Goal: Find specific page/section: Find specific page/section

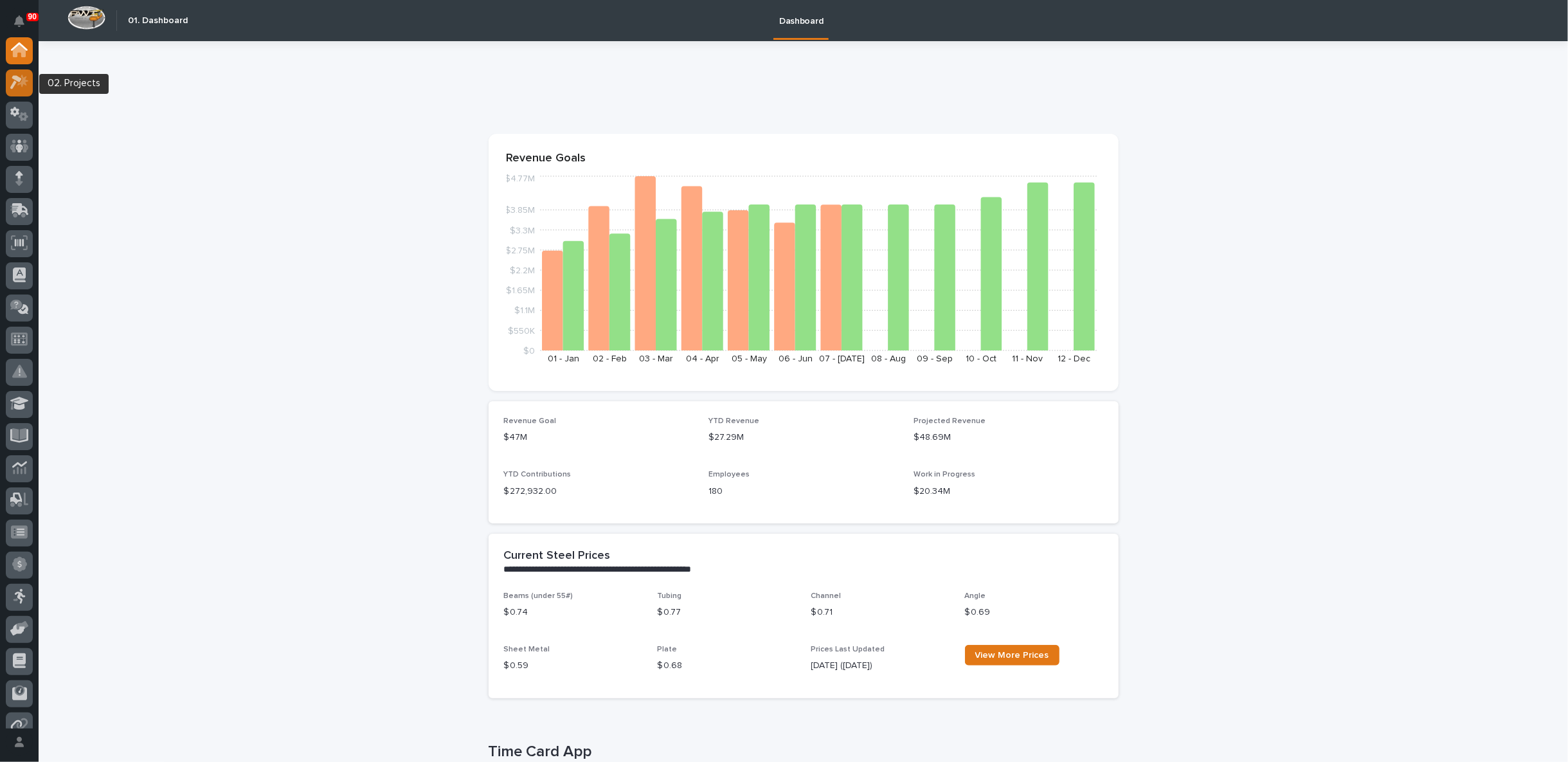
click at [20, 75] on icon at bounding box center [19, 81] width 19 height 15
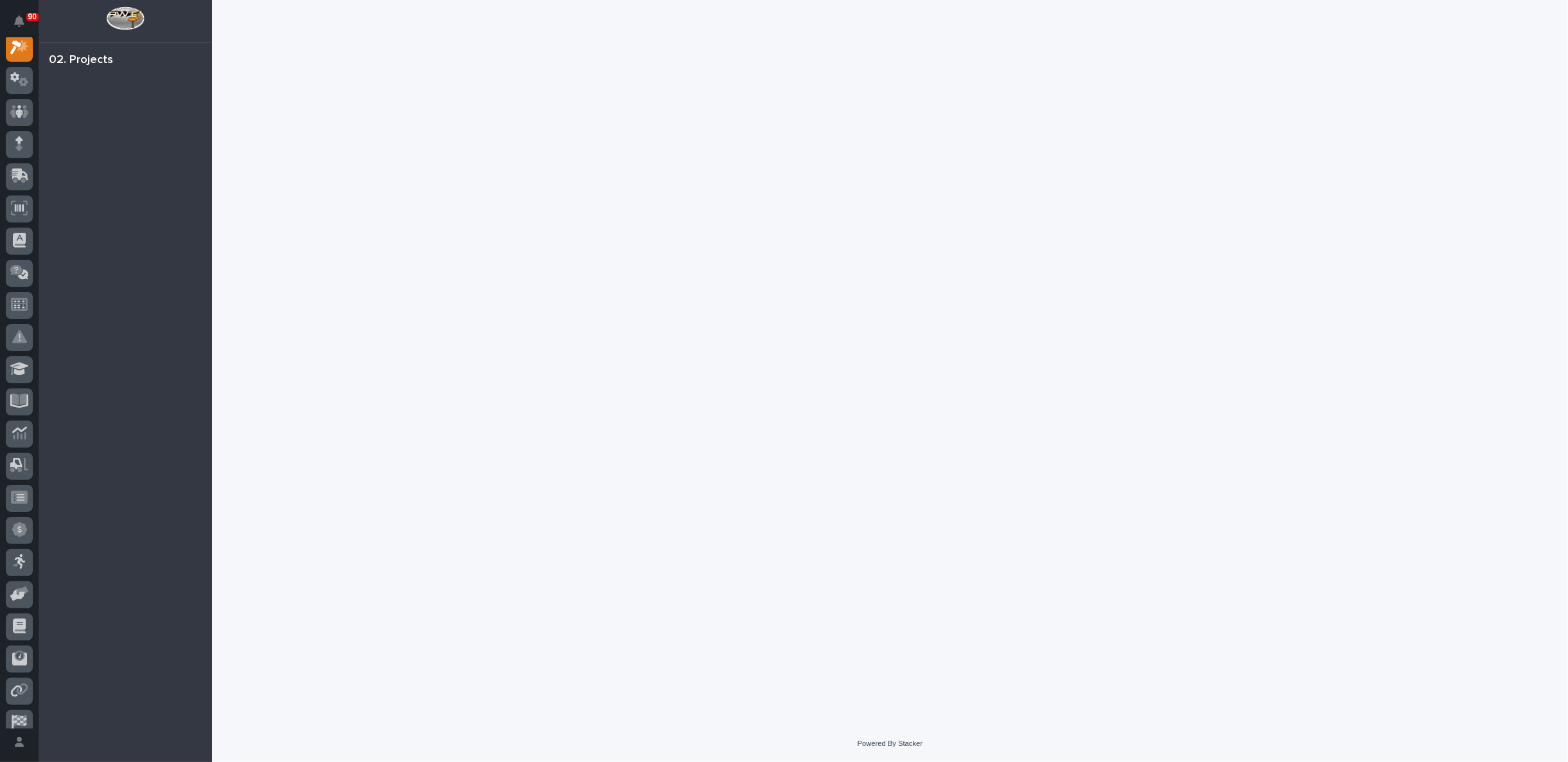
scroll to position [32, 0]
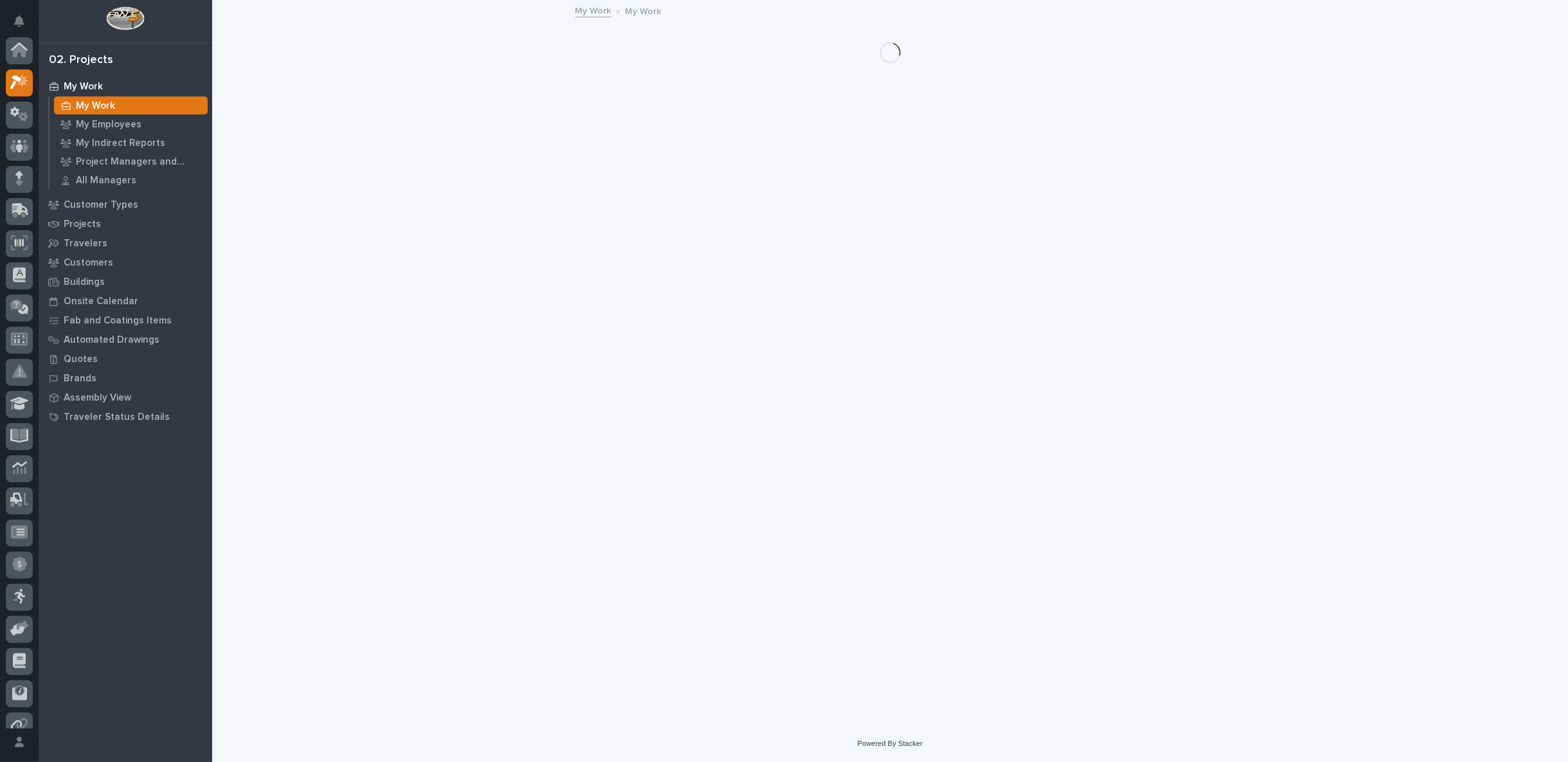
scroll to position [32, 0]
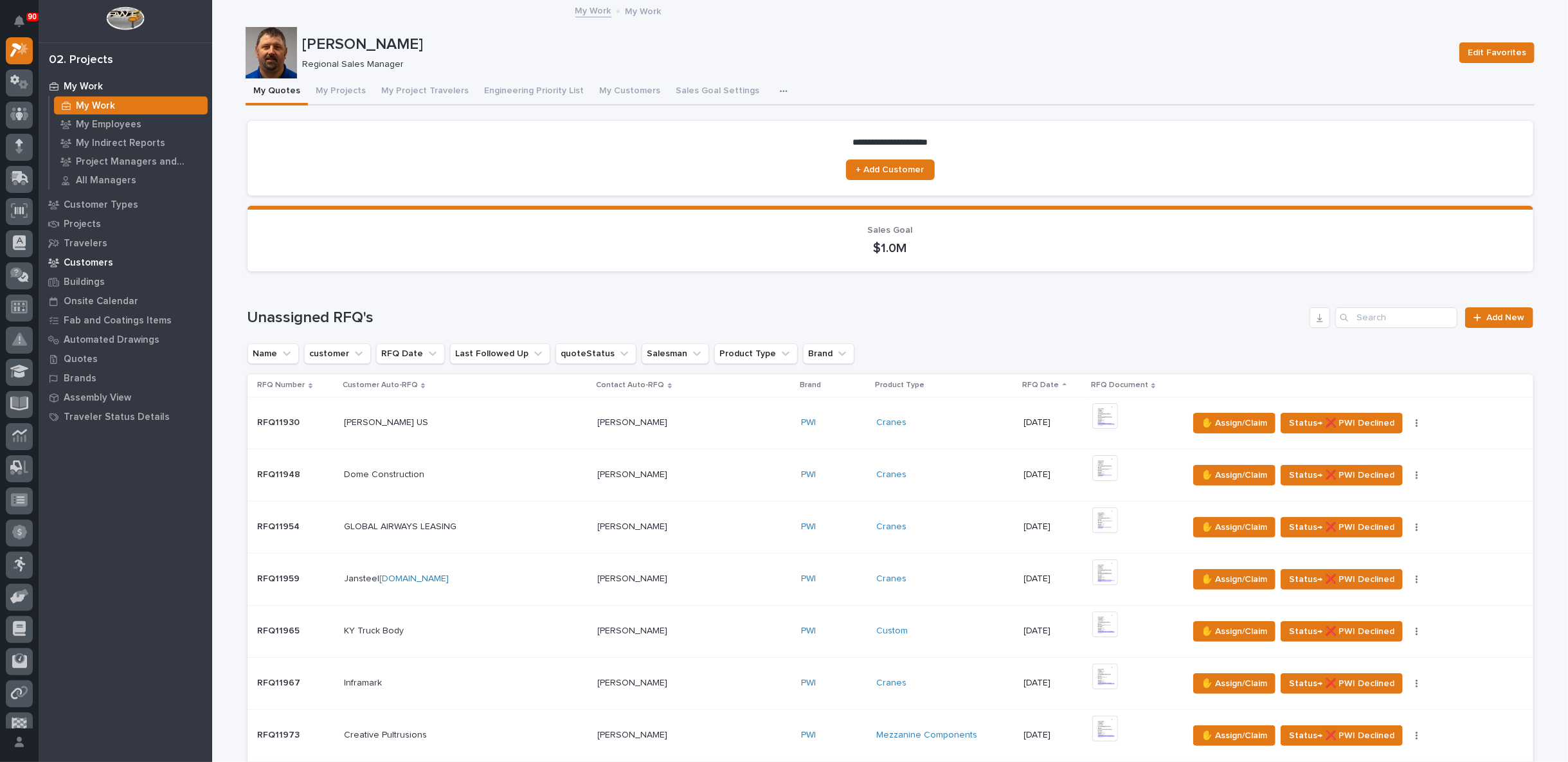
click at [94, 257] on p "Customers" at bounding box center [88, 263] width 50 height 12
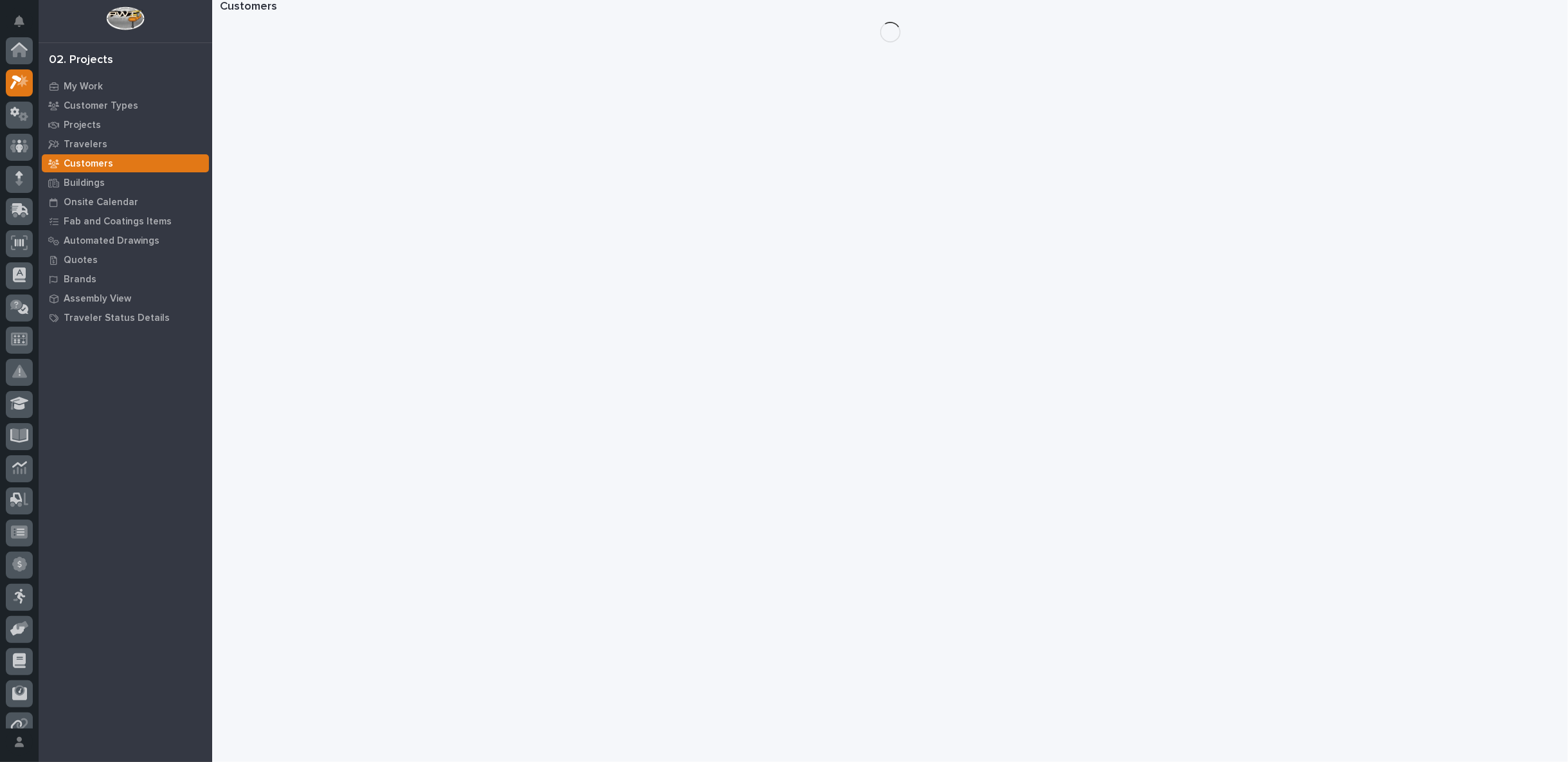
scroll to position [32, 0]
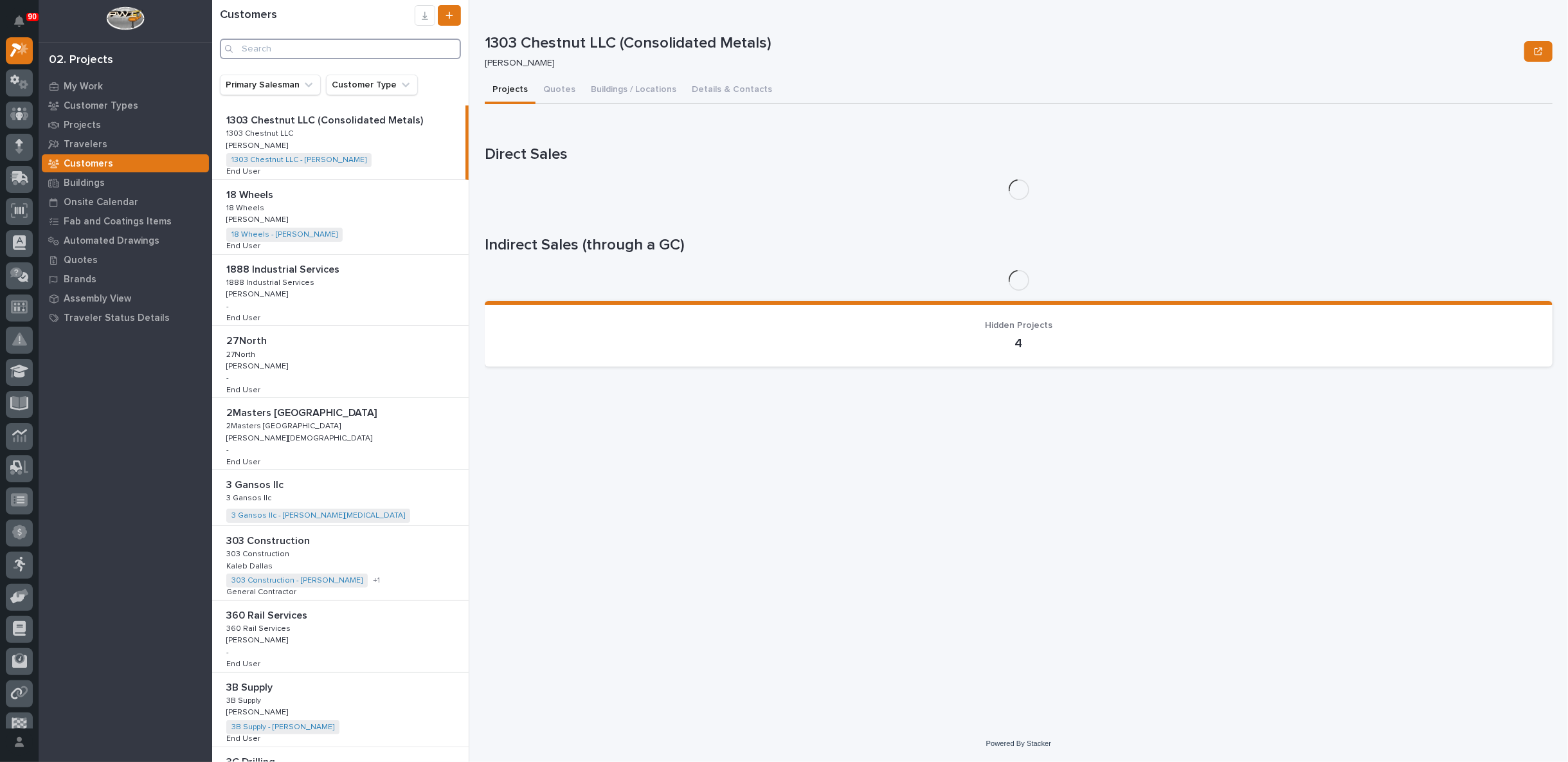
click at [265, 48] on input "Search" at bounding box center [340, 49] width 241 height 21
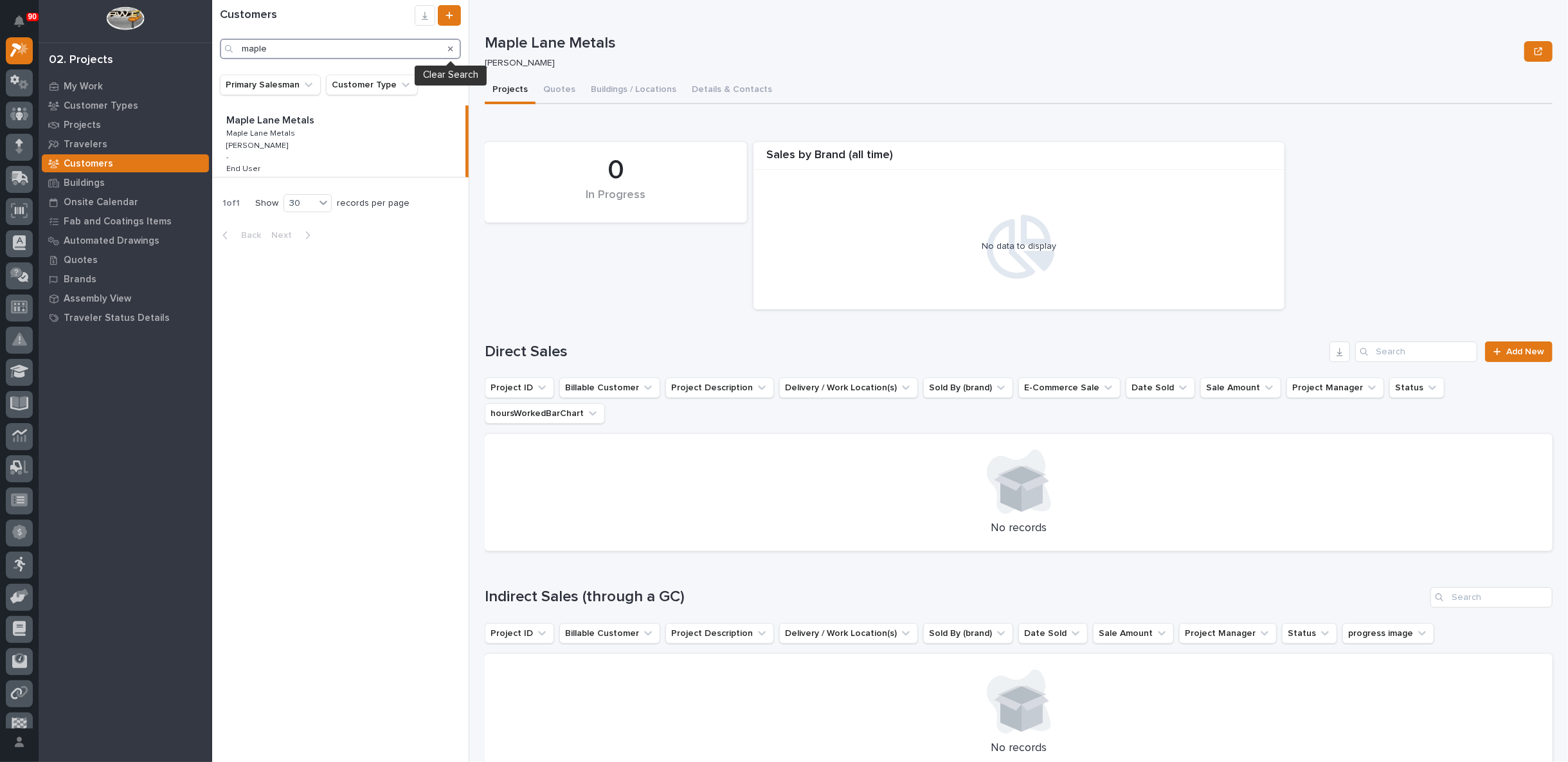
type input "maple"
click at [451, 49] on icon "Search" at bounding box center [451, 49] width 5 height 5
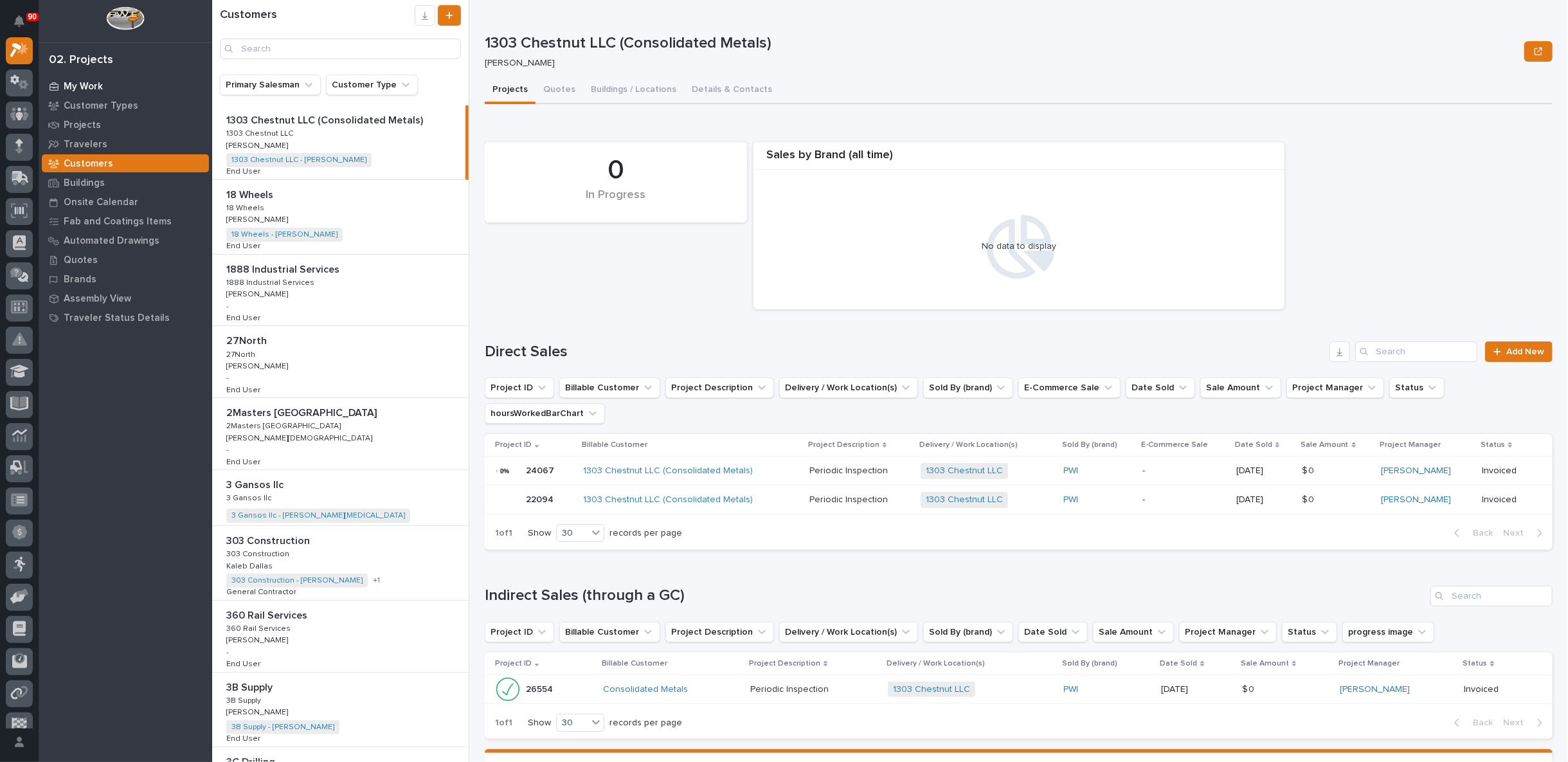
click at [74, 81] on p "My Work" at bounding box center [83, 87] width 39 height 12
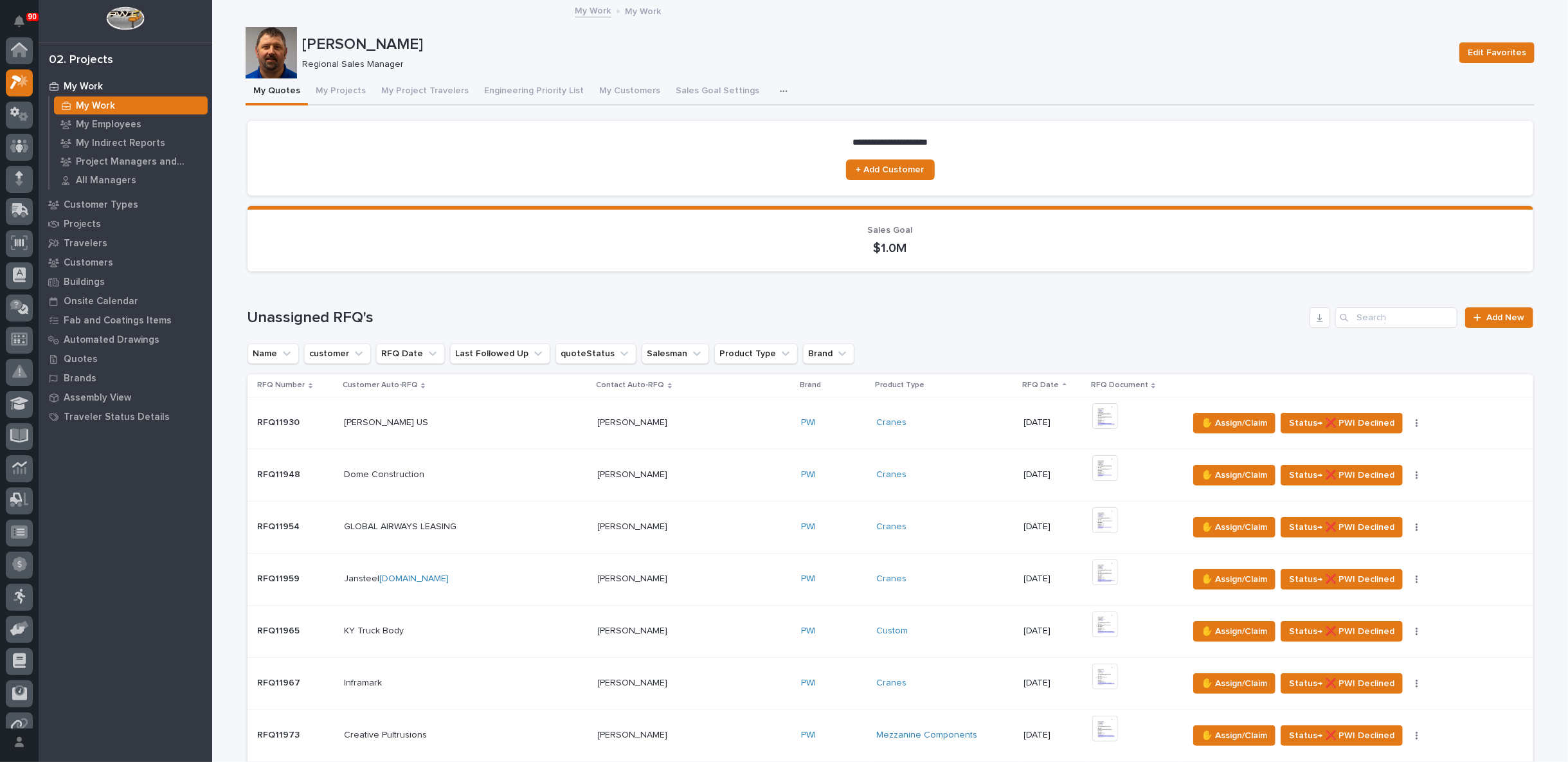
scroll to position [32, 0]
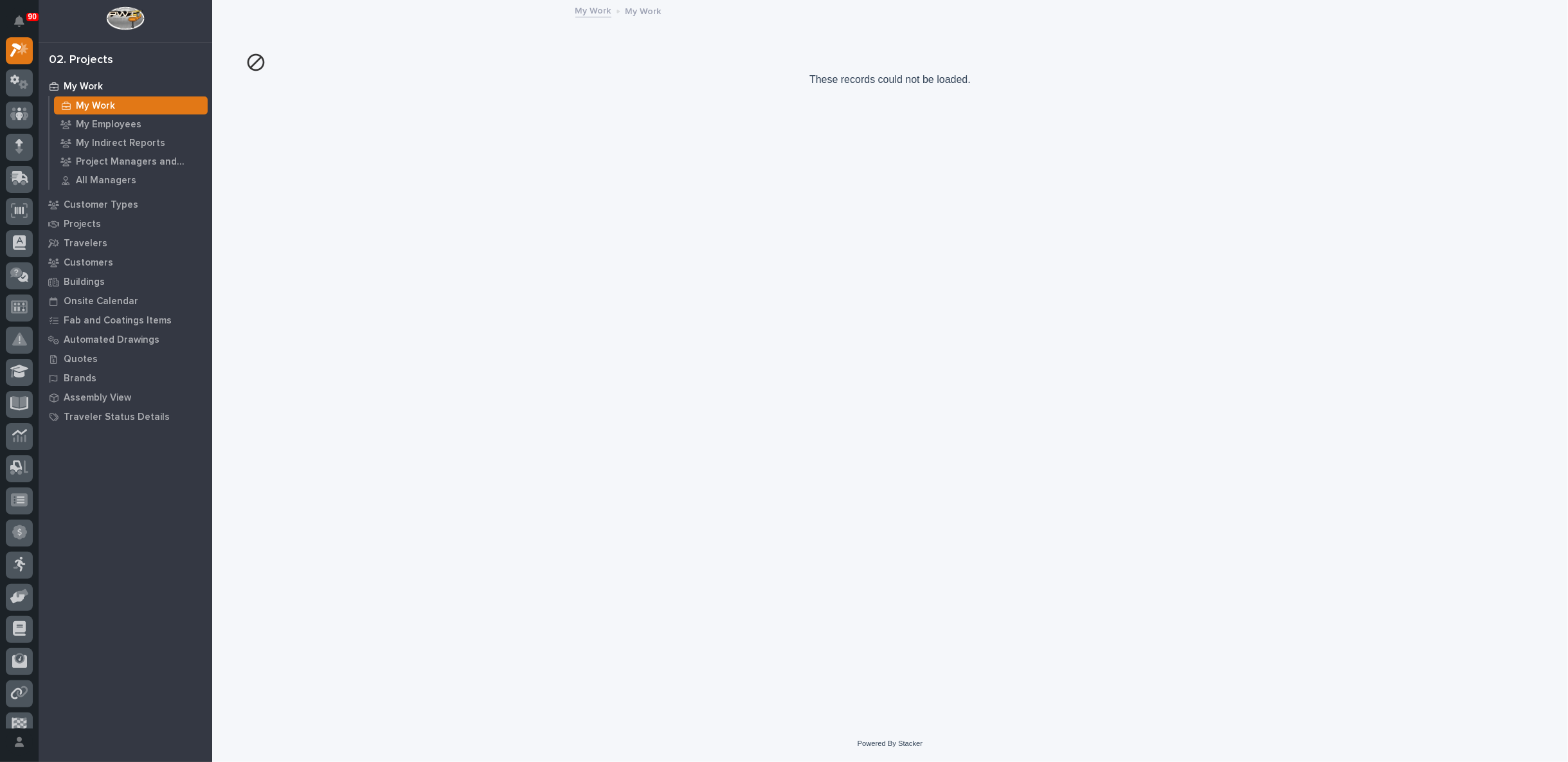
click at [97, 104] on p "My Work" at bounding box center [95, 106] width 39 height 12
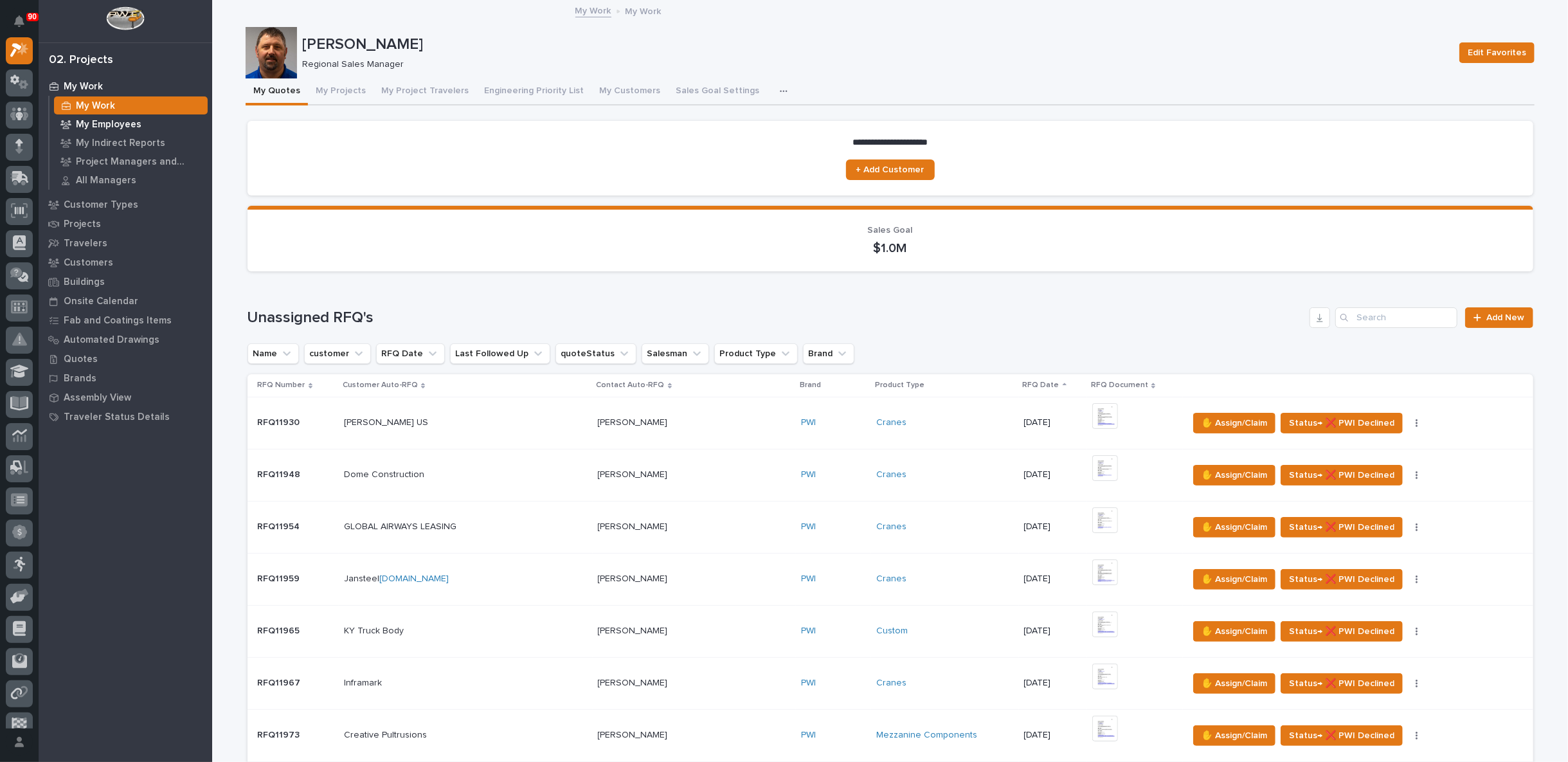
click at [119, 124] on p "My Employees" at bounding box center [108, 125] width 66 height 12
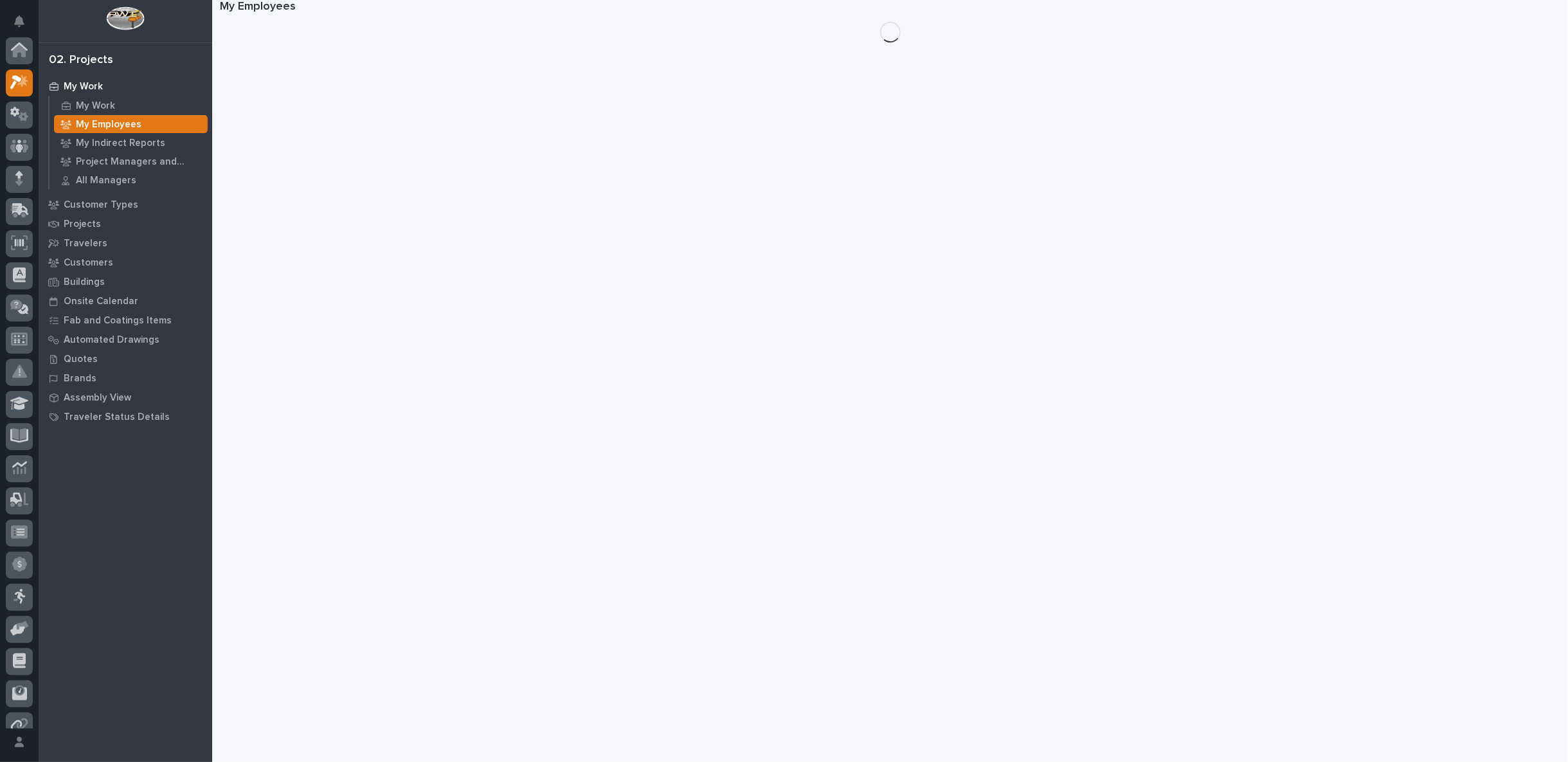
scroll to position [32, 0]
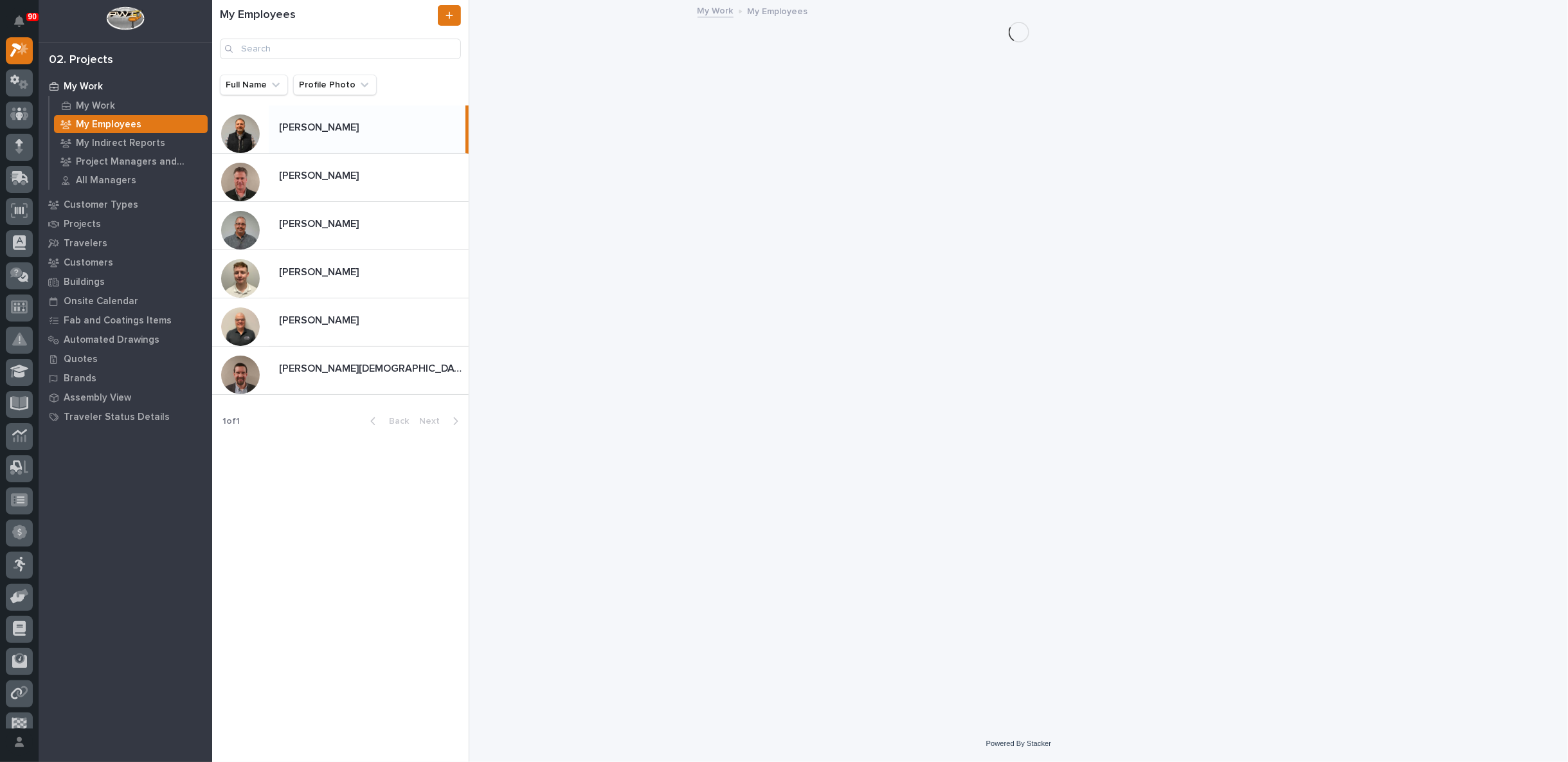
click at [333, 130] on p "Jim Hartung" at bounding box center [320, 126] width 82 height 15
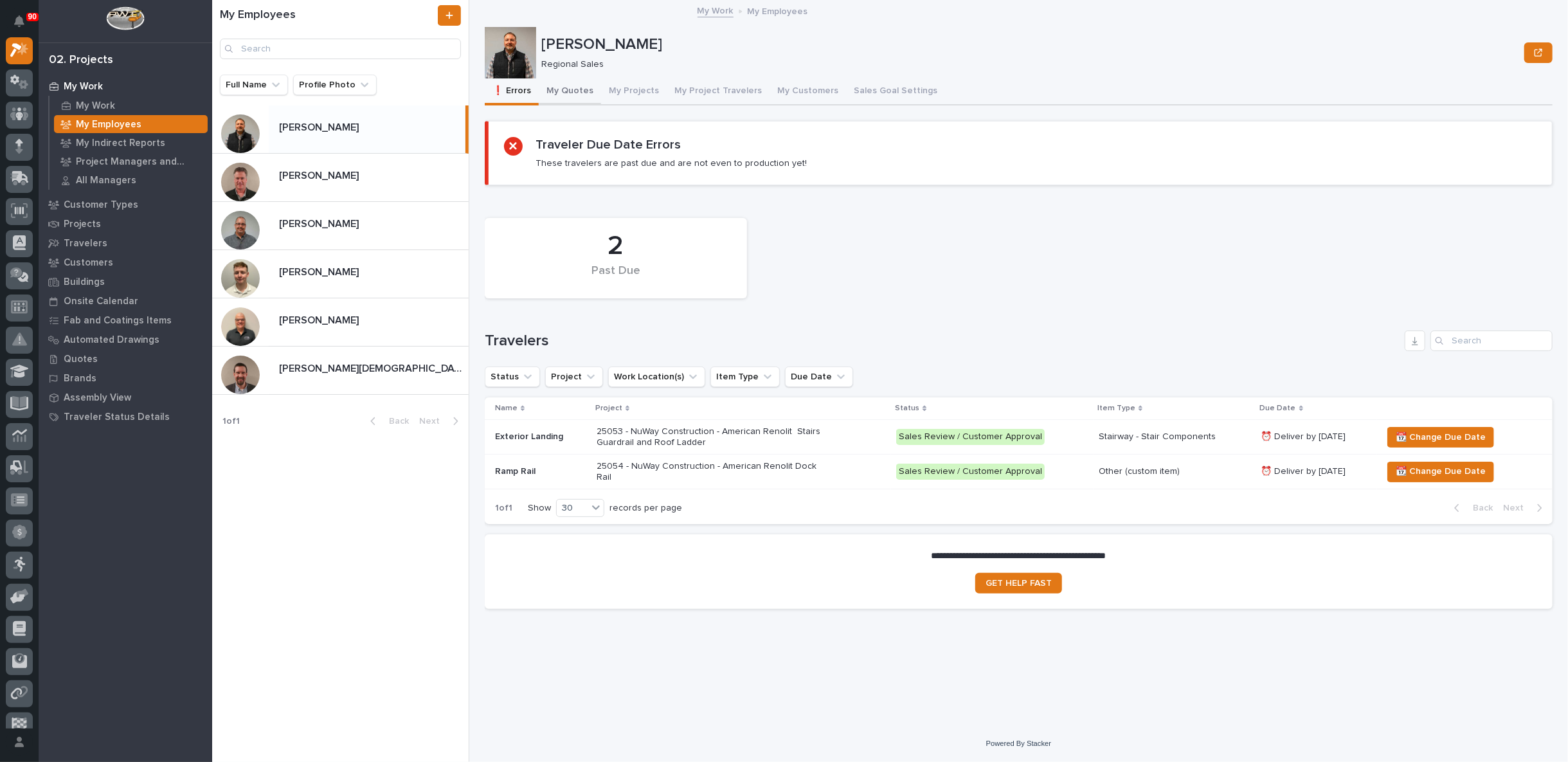
click at [573, 88] on button "My Quotes" at bounding box center [570, 92] width 63 height 27
